Goal: Task Accomplishment & Management: Use online tool/utility

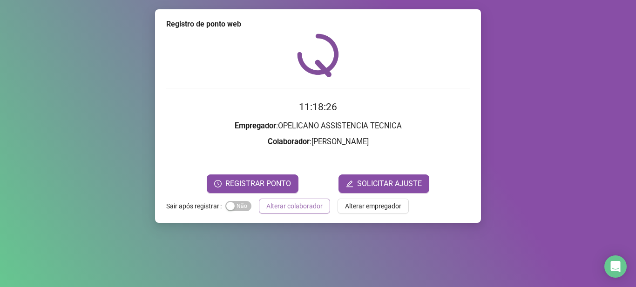
click at [321, 207] on button "Alterar colaborador" at bounding box center [294, 206] width 71 height 15
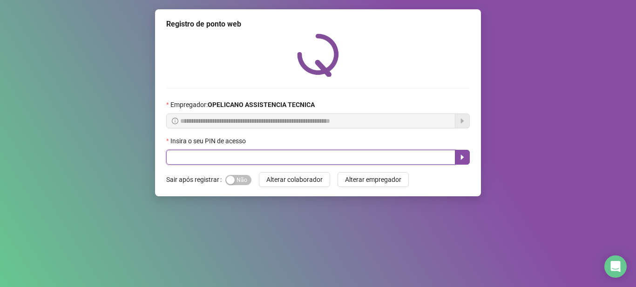
click at [288, 154] on input "text" at bounding box center [310, 157] width 289 height 15
type input "*****"
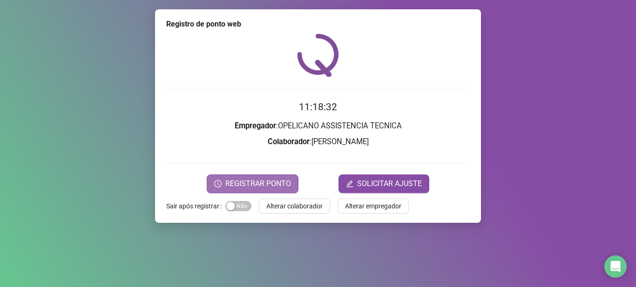
drag, startPoint x: 236, startPoint y: 188, endPoint x: 245, endPoint y: 180, distance: 12.9
click at [241, 186] on div "Registro de ponto web 11:18:32 Empregador : OPELICANO ASSISTENCIA TECNICA Colab…" at bounding box center [318, 116] width 326 height 214
click at [245, 180] on span "REGISTRAR PONTO" at bounding box center [258, 183] width 66 height 11
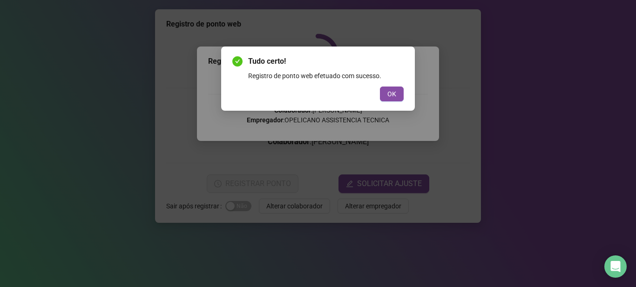
drag, startPoint x: 379, startPoint y: 93, endPoint x: 386, endPoint y: 93, distance: 7.5
click at [382, 93] on div "OK" at bounding box center [317, 94] width 171 height 15
click at [386, 93] on button "OK" at bounding box center [392, 94] width 24 height 15
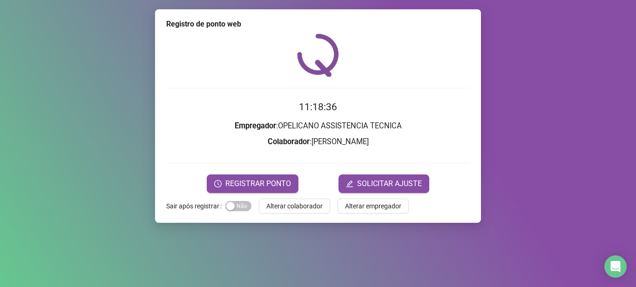
drag, startPoint x: 286, startPoint y: 201, endPoint x: 271, endPoint y: 231, distance: 34.4
click at [274, 196] on div "Registro de ponto web 11:18:36 Empregador : OPELICANO ASSISTENCIA TECNICA Colab…" at bounding box center [318, 116] width 326 height 214
click at [264, 184] on span "REGISTRAR PONTO" at bounding box center [258, 183] width 66 height 11
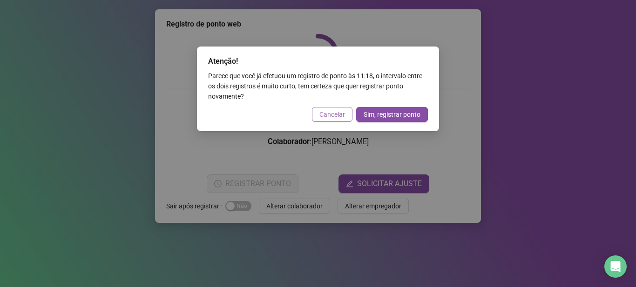
click at [337, 117] on span "Cancelar" at bounding box center [332, 114] width 26 height 10
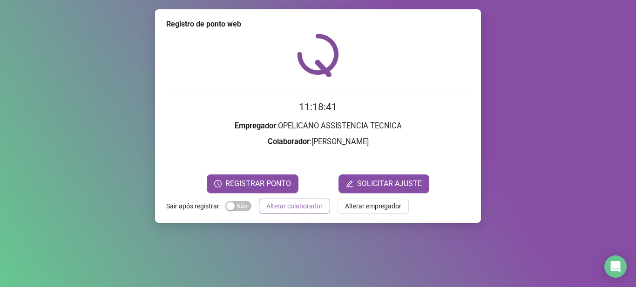
click at [297, 207] on span "Alterar colaborador" at bounding box center [294, 206] width 56 height 10
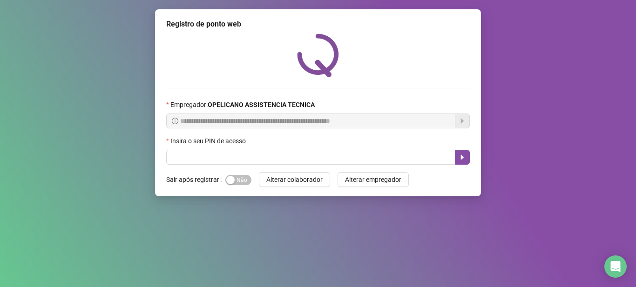
click at [297, 207] on div "**********" at bounding box center [318, 143] width 636 height 287
